Goal: Check status: Check status

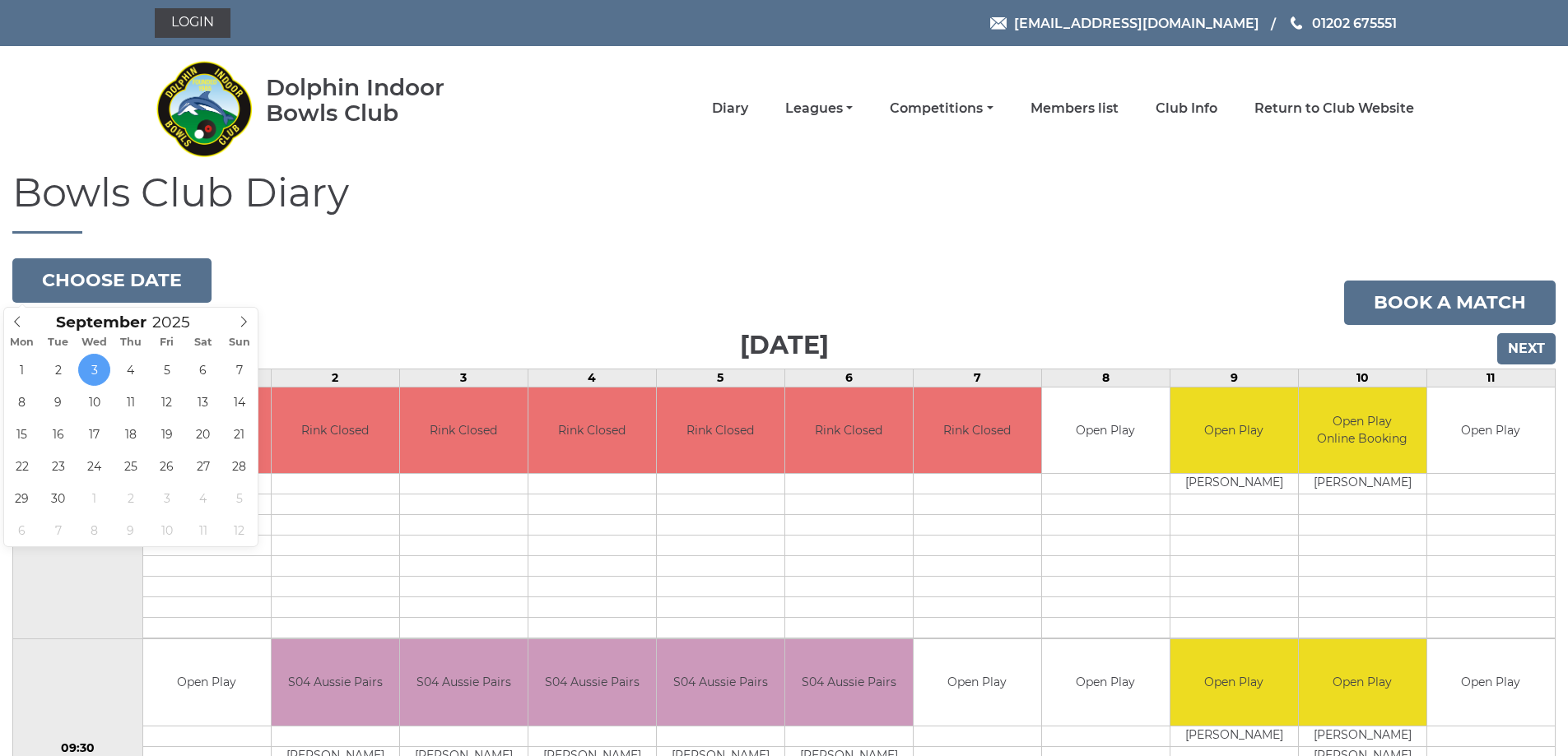
click at [142, 281] on button "Choose date" at bounding box center [112, 280] width 199 height 45
type input "[DATE]"
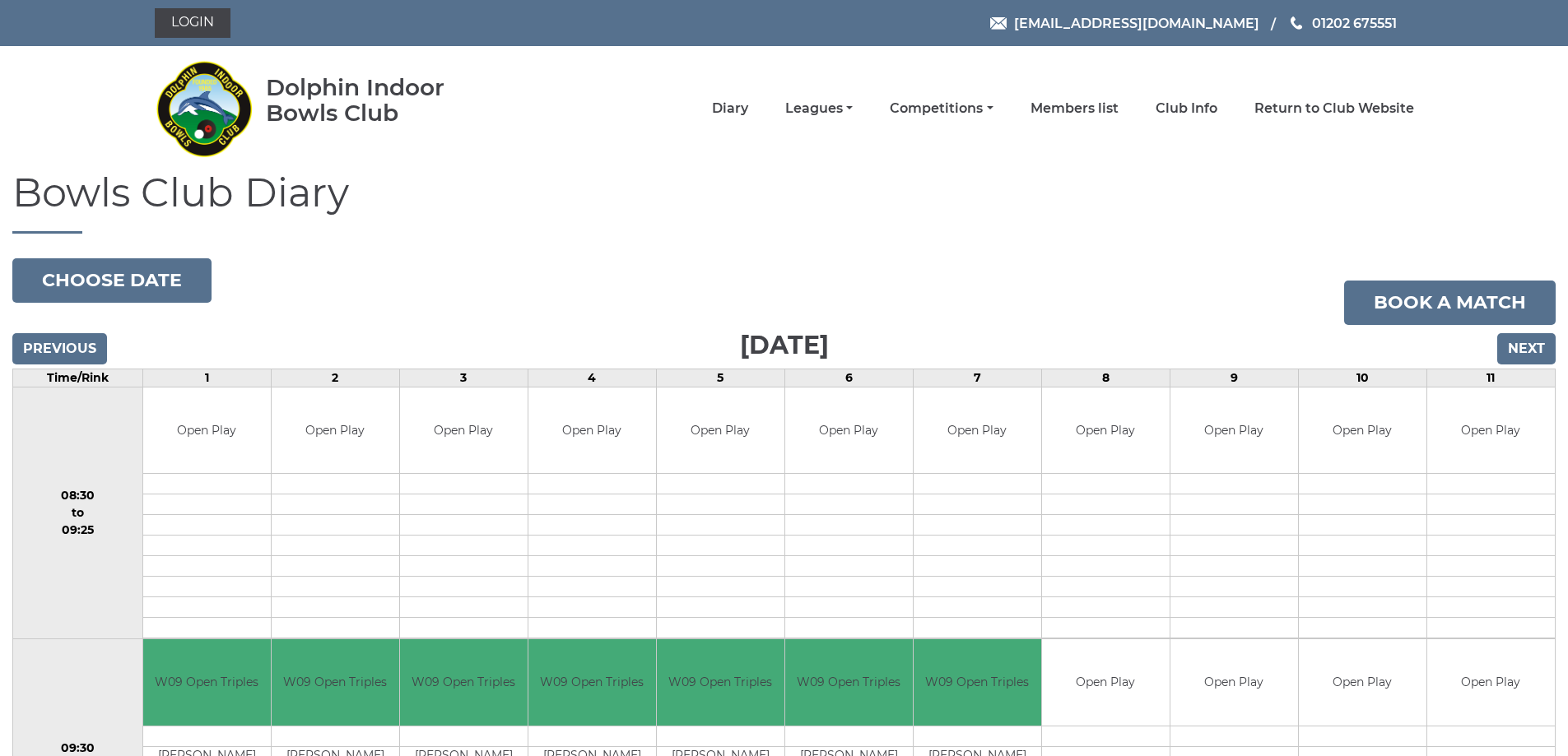
click at [88, 279] on button "Choose date" at bounding box center [112, 280] width 199 height 45
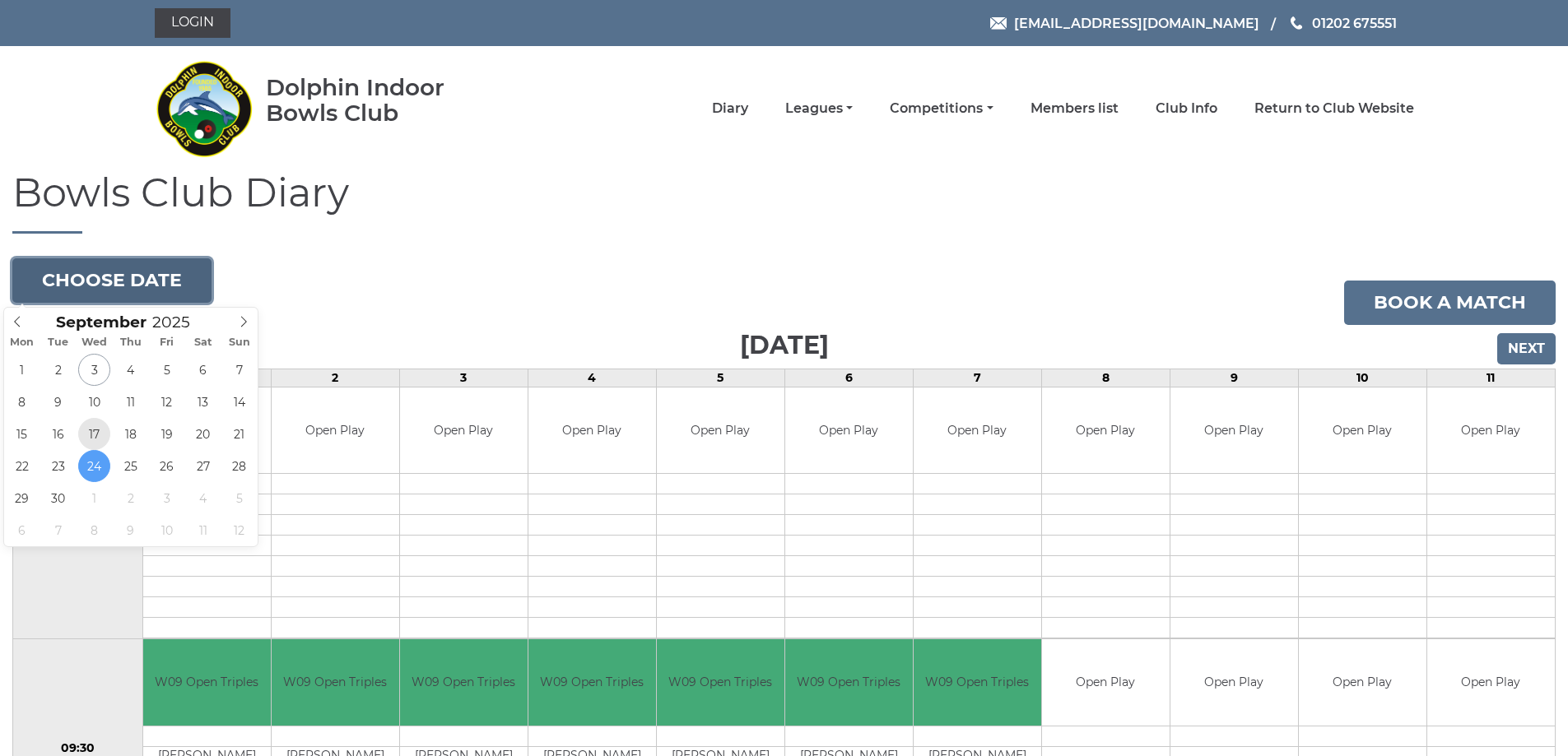
type input "2025-09-17"
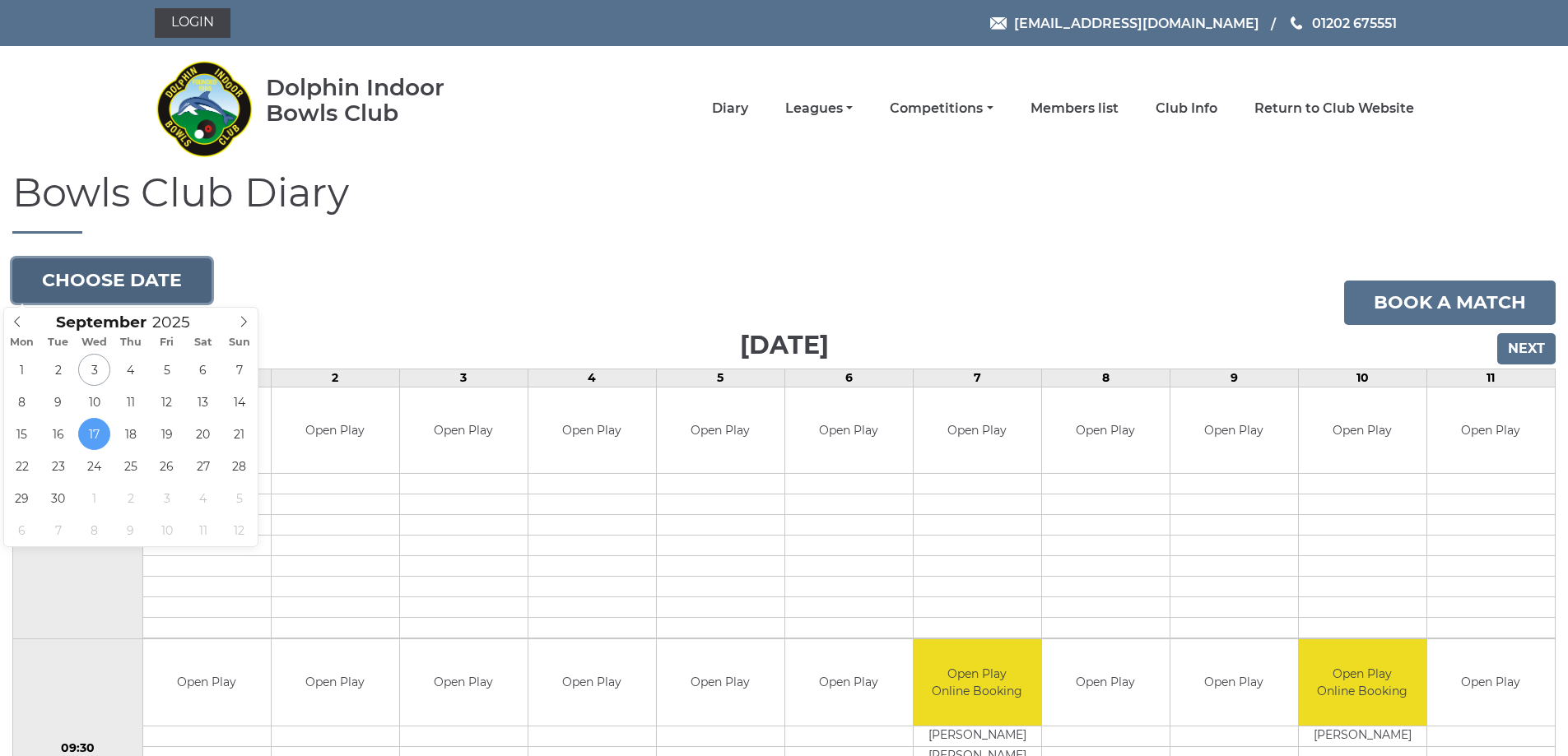
click at [109, 269] on button "Choose date" at bounding box center [112, 280] width 199 height 45
click at [140, 291] on button "Choose date" at bounding box center [112, 280] width 199 height 45
type input "2025-09-10"
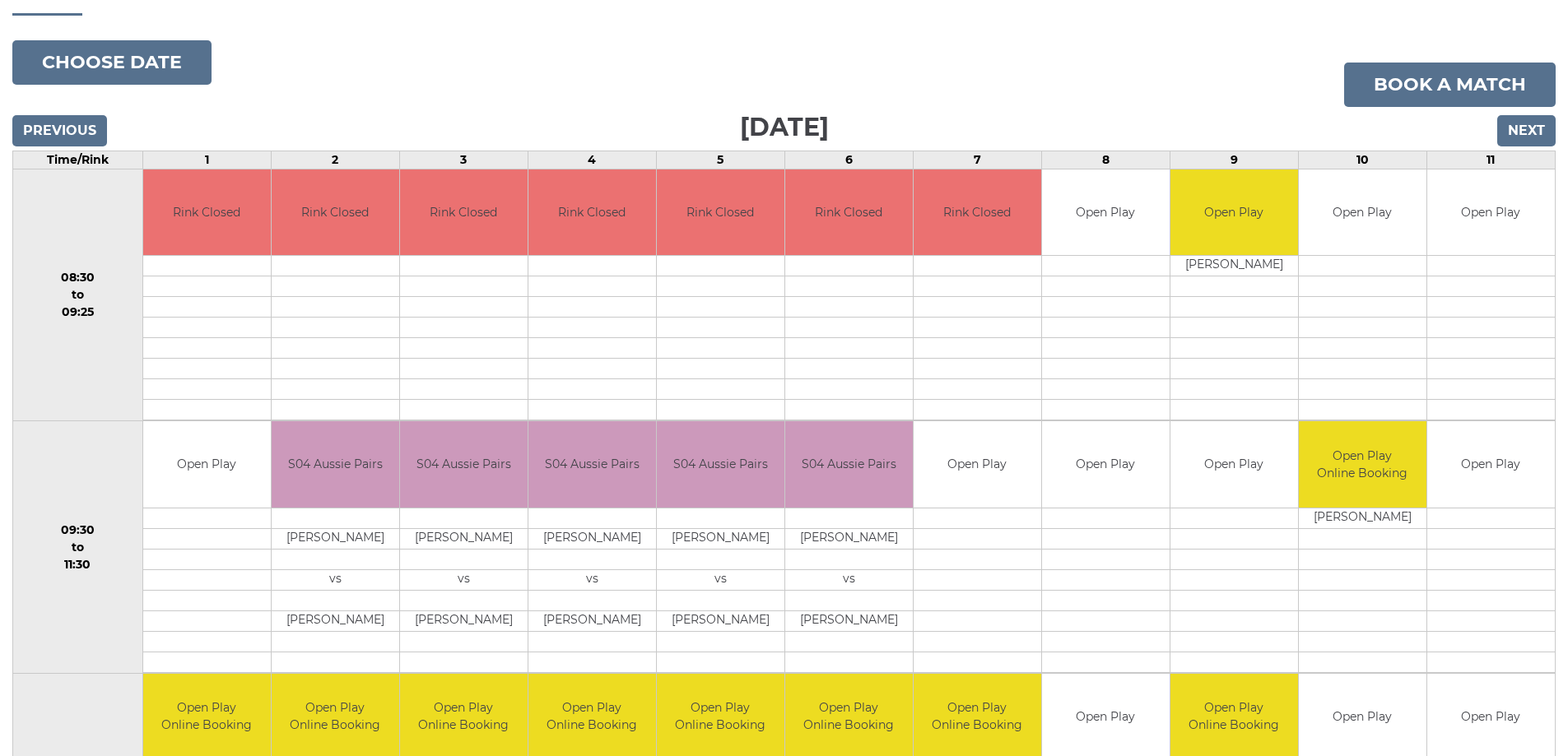
scroll to position [247, 0]
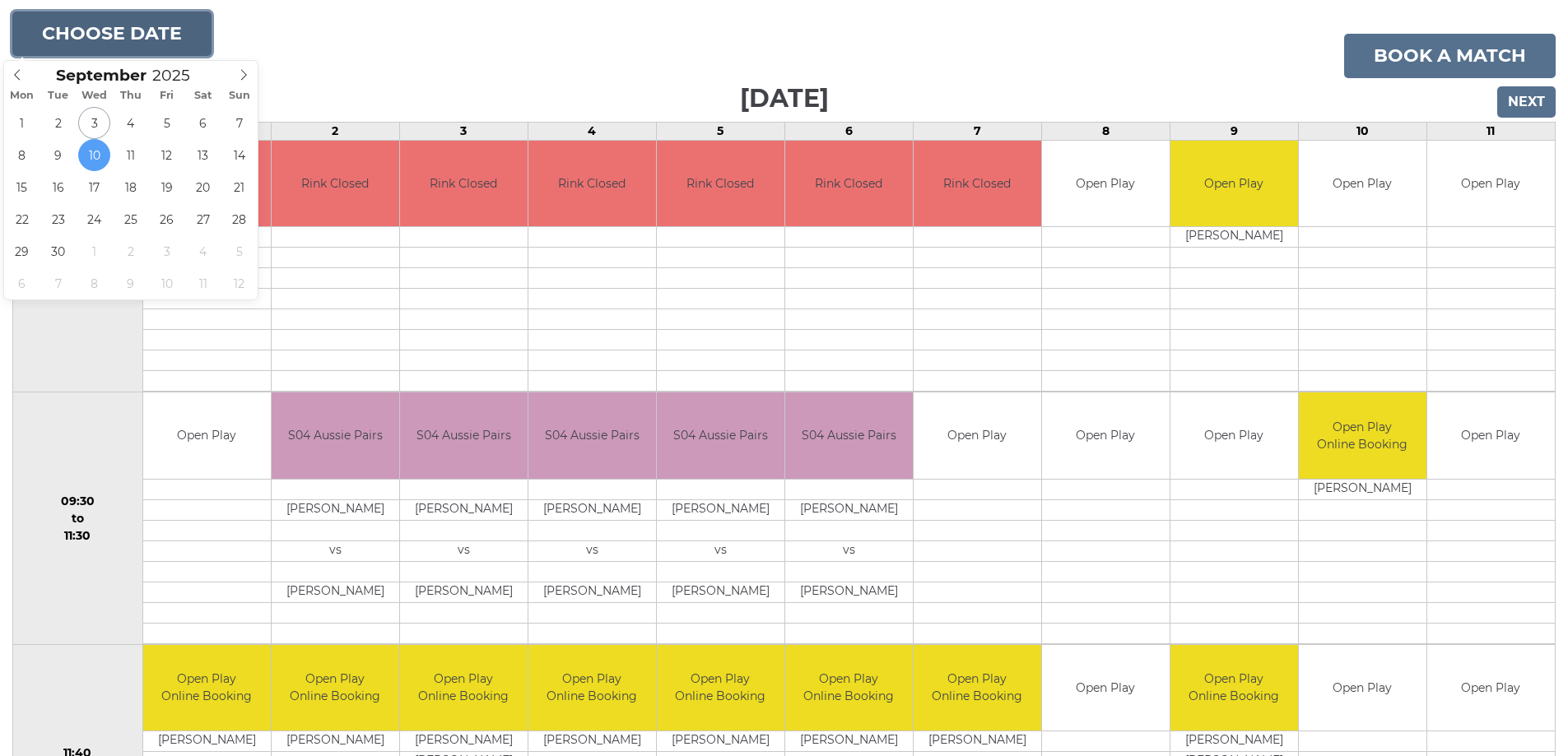
click at [122, 31] on button "Choose date" at bounding box center [112, 34] width 199 height 45
click at [244, 72] on icon at bounding box center [243, 74] width 12 height 12
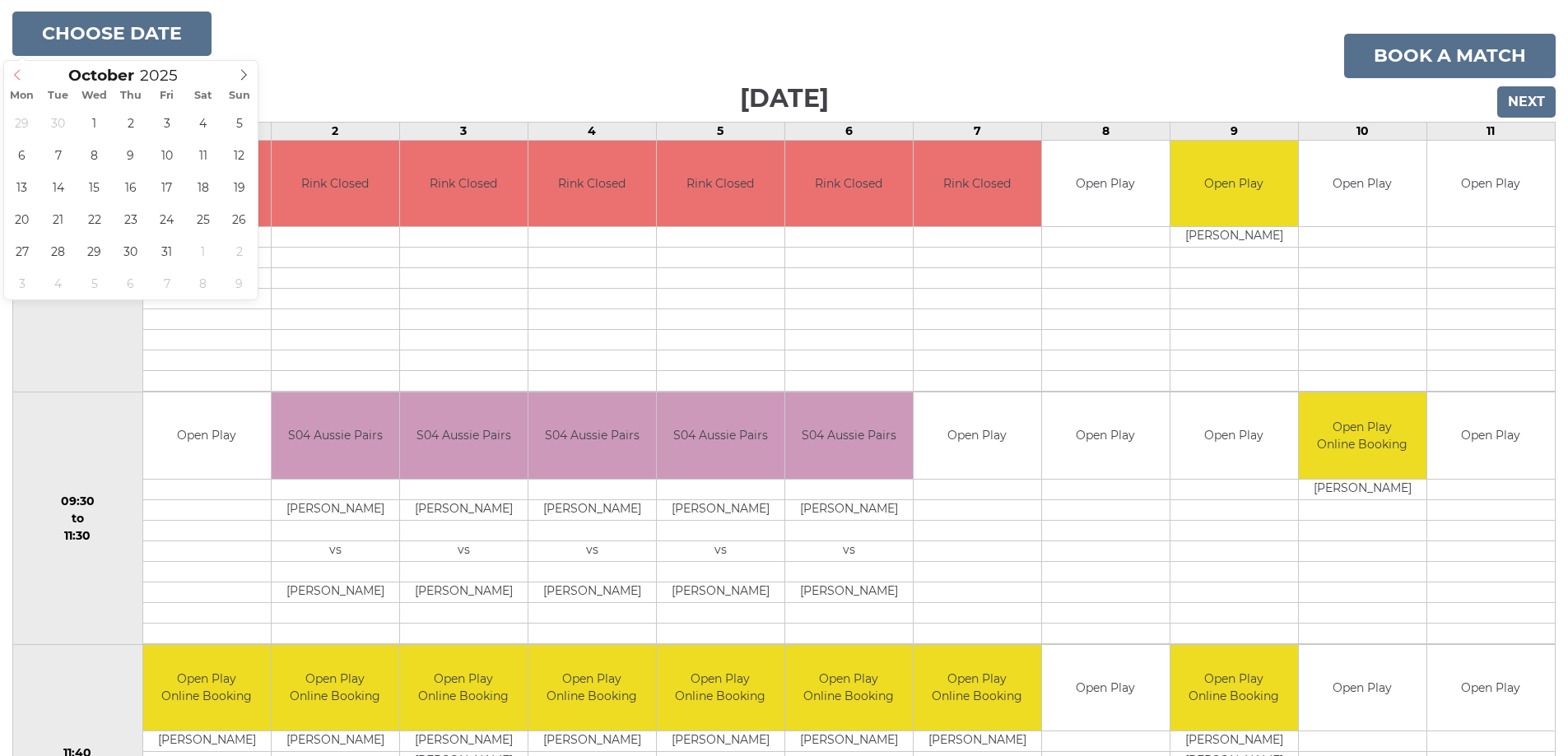
click at [13, 71] on icon at bounding box center [17, 74] width 12 height 12
type input "2025-09-25"
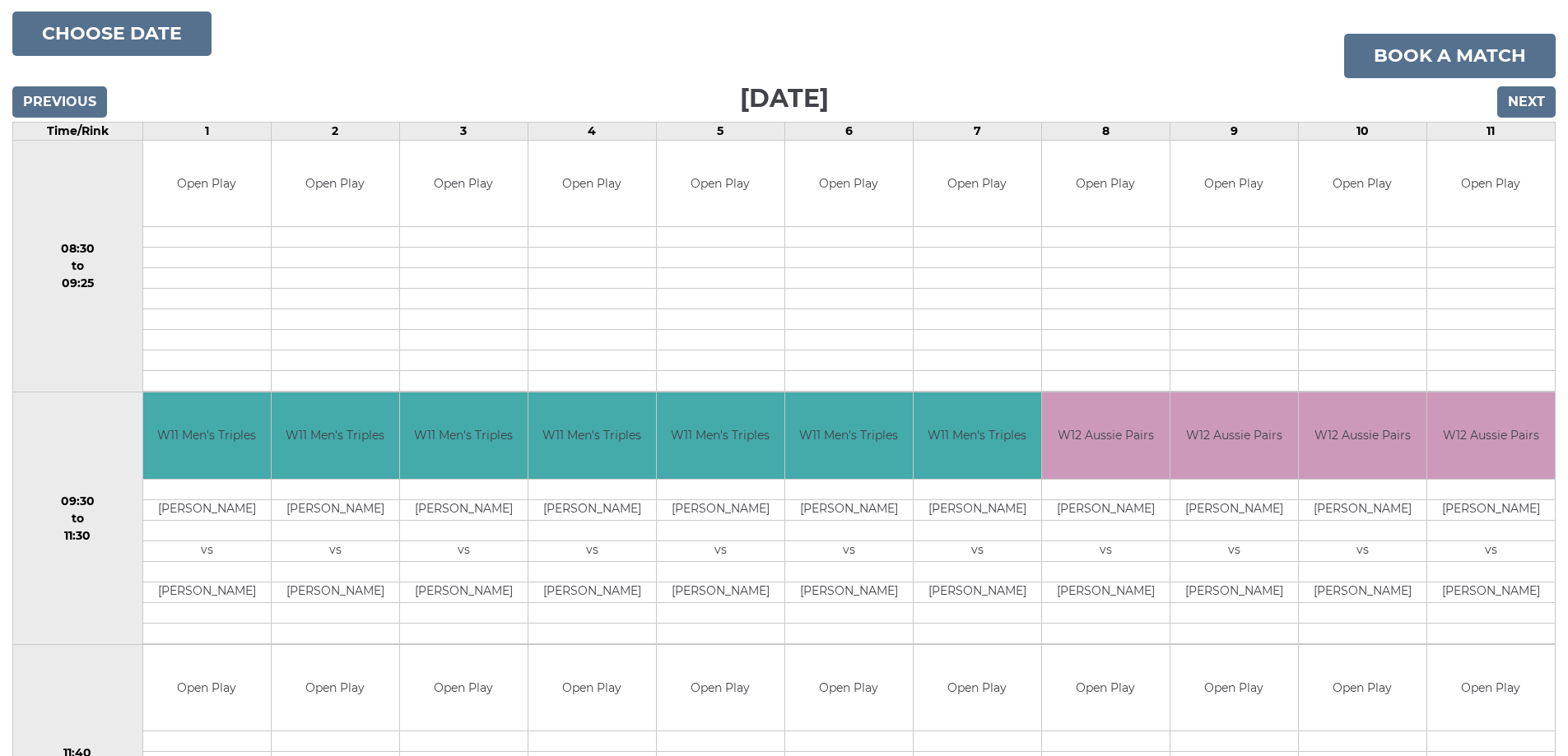
scroll to position [411, 0]
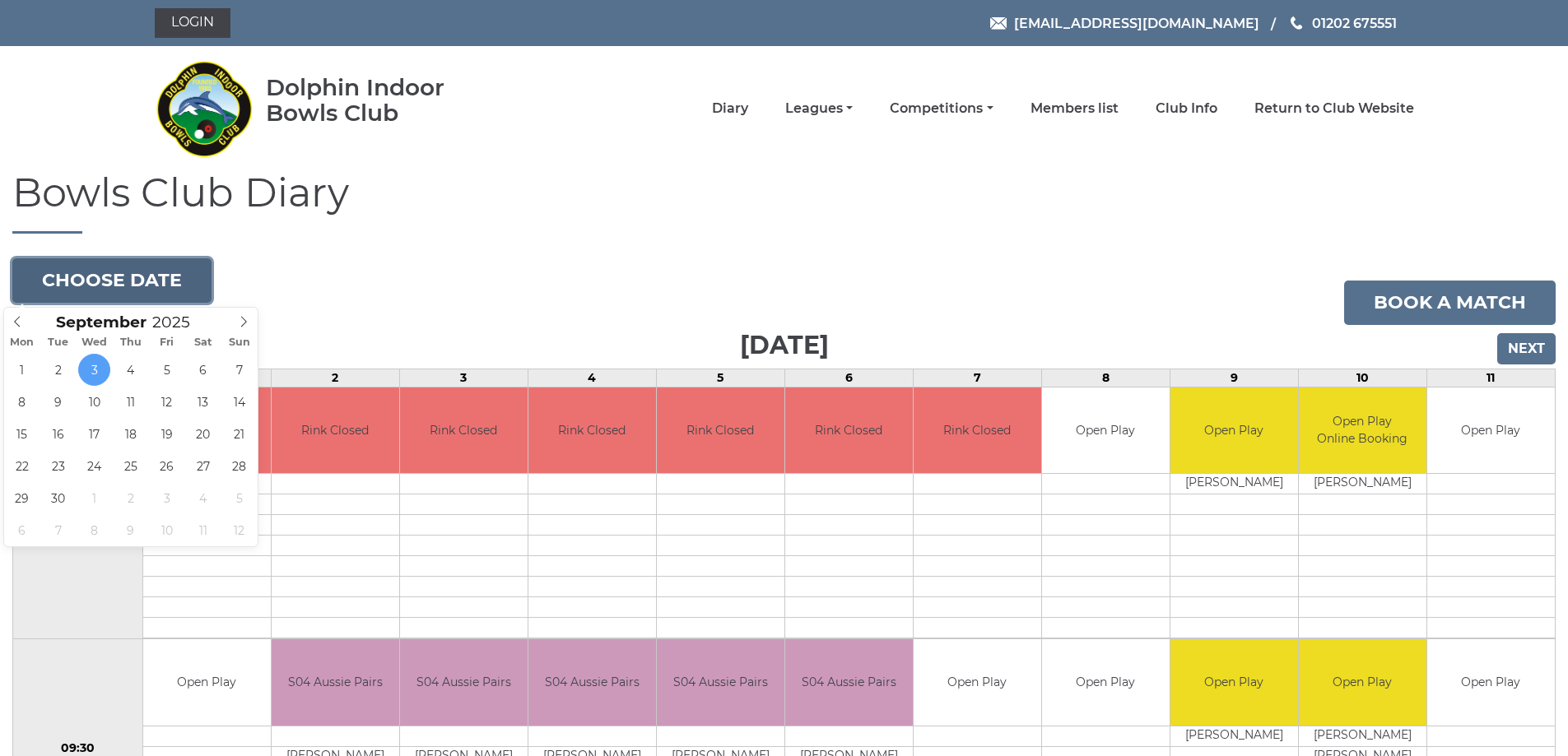
click at [158, 277] on button "Choose date" at bounding box center [112, 280] width 199 height 45
type input "[DATE]"
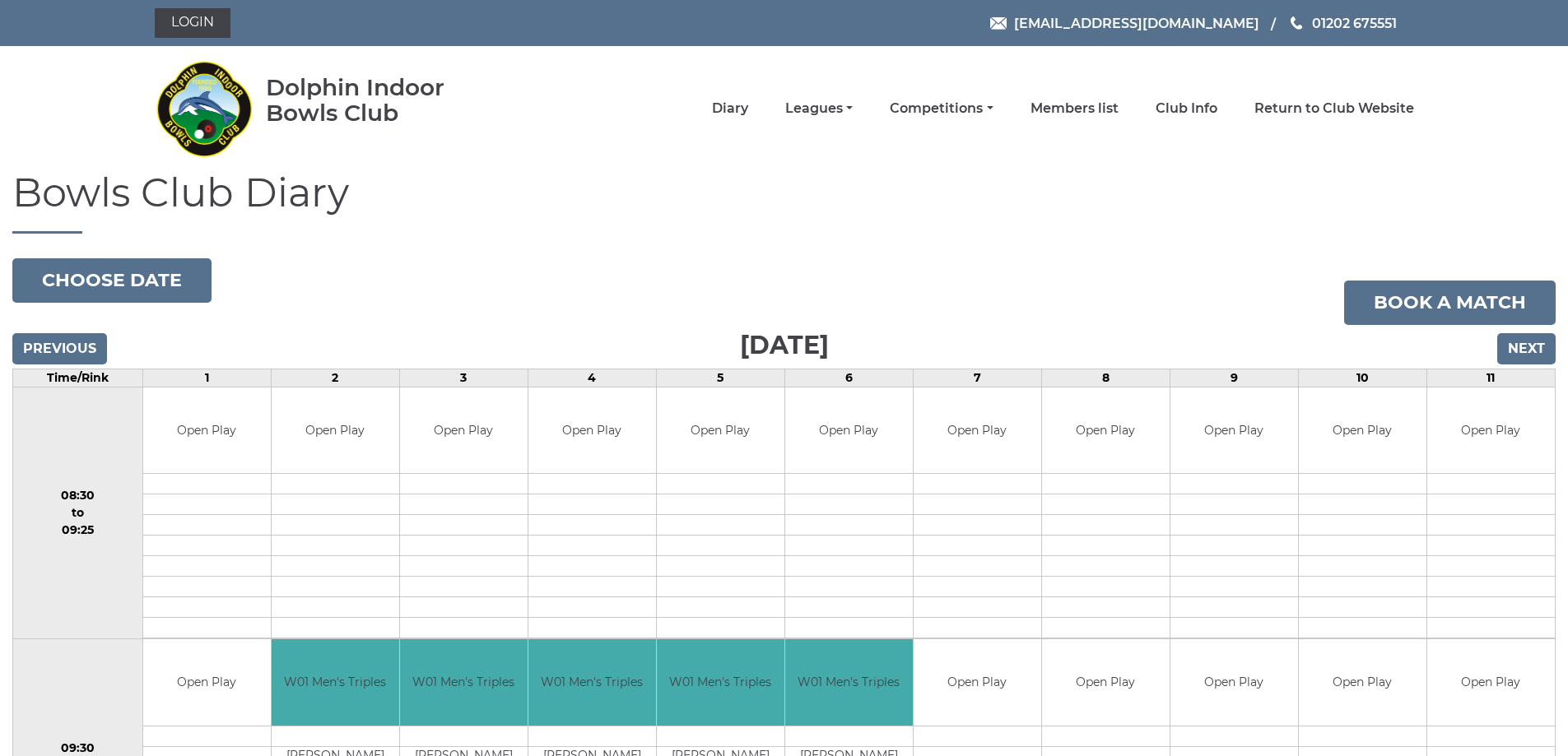
scroll to position [164, 0]
